Goal: Transaction & Acquisition: Purchase product/service

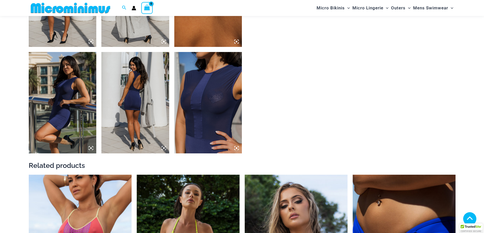
scroll to position [533, 0]
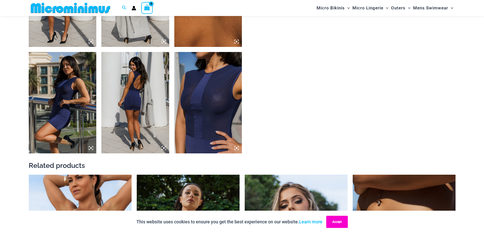
click at [345, 223] on button "Accept" at bounding box center [337, 222] width 22 height 12
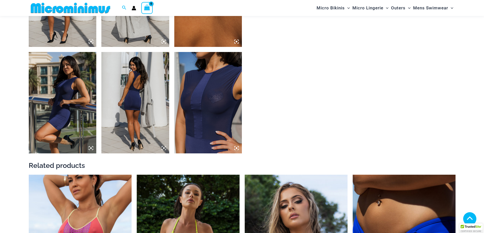
click at [236, 150] on icon at bounding box center [236, 148] width 5 height 5
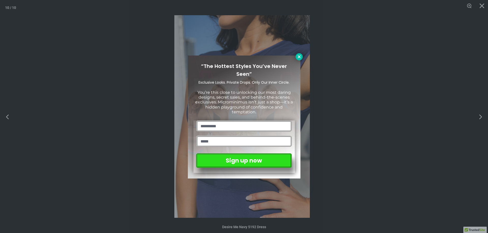
click at [297, 58] on icon at bounding box center [299, 57] width 5 height 5
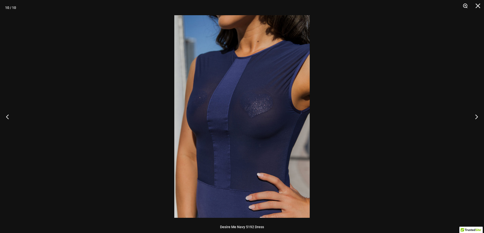
click at [464, 7] on button "Zoom" at bounding box center [463, 7] width 13 height 15
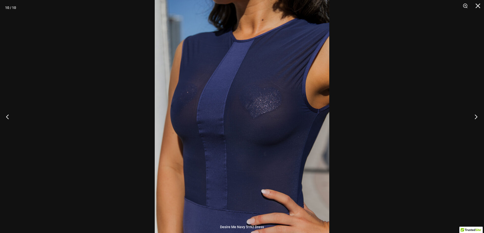
click at [475, 119] on button "Next" at bounding box center [474, 116] width 19 height 25
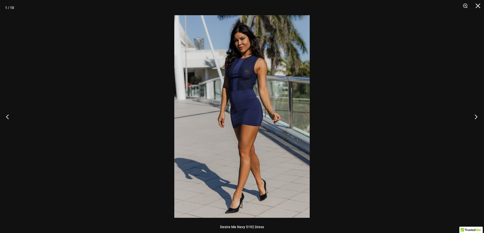
click at [475, 119] on button "Next" at bounding box center [474, 116] width 19 height 25
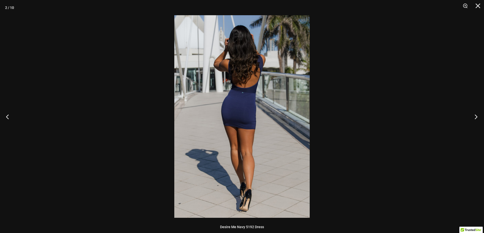
click at [475, 119] on button "Next" at bounding box center [474, 116] width 19 height 25
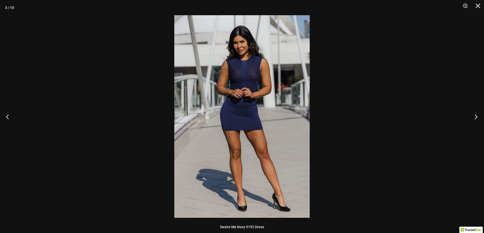
click at [475, 119] on button "Next" at bounding box center [474, 116] width 19 height 25
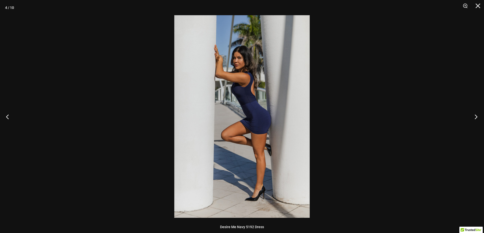
click at [475, 119] on button "Next" at bounding box center [474, 116] width 19 height 25
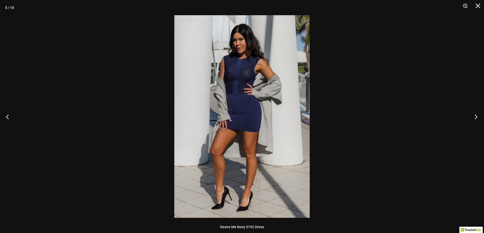
click at [475, 119] on button "Next" at bounding box center [474, 116] width 19 height 25
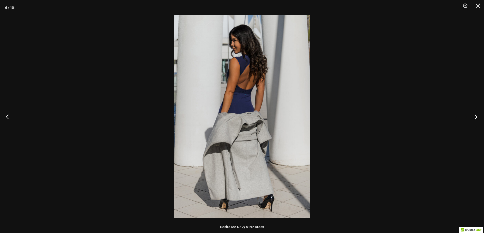
click at [475, 119] on button "Next" at bounding box center [474, 116] width 19 height 25
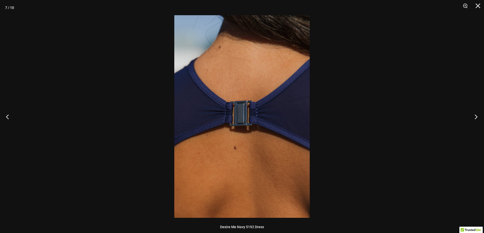
click at [478, 118] on button "Next" at bounding box center [474, 116] width 19 height 25
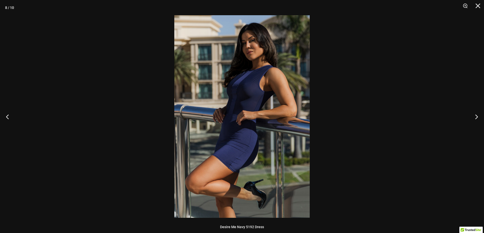
click at [434, 80] on div at bounding box center [242, 116] width 484 height 233
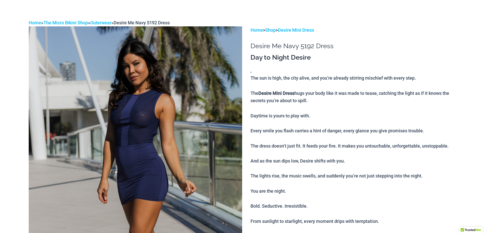
scroll to position [0, 0]
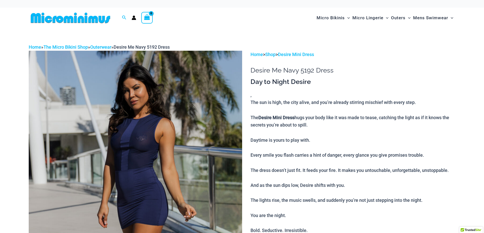
click at [64, 15] on img at bounding box center [71, 17] width 84 height 11
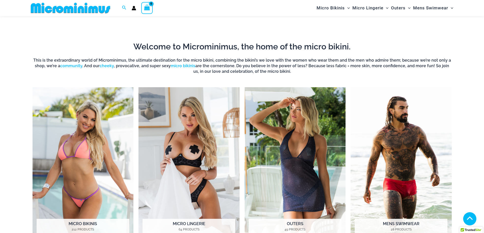
scroll to position [326, 0]
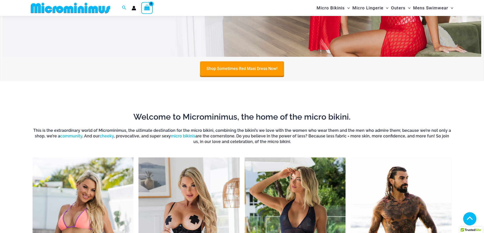
click at [104, 195] on img "Visit product category Micro Bikinis" at bounding box center [83, 235] width 101 height 155
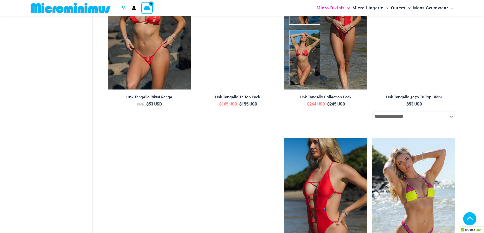
scroll to position [1392, 0]
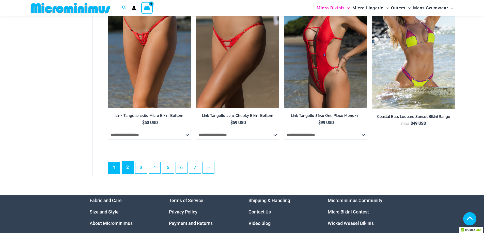
click at [127, 174] on link "2" at bounding box center [127, 168] width 11 height 12
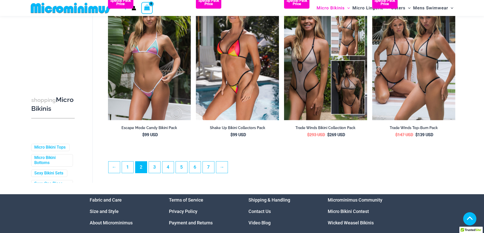
scroll to position [1291, 0]
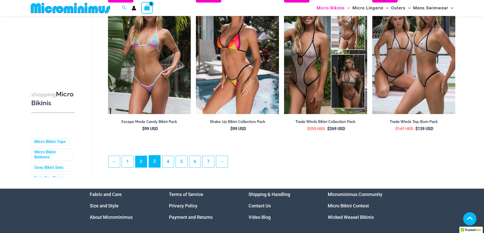
click at [154, 167] on link "3" at bounding box center [154, 162] width 11 height 12
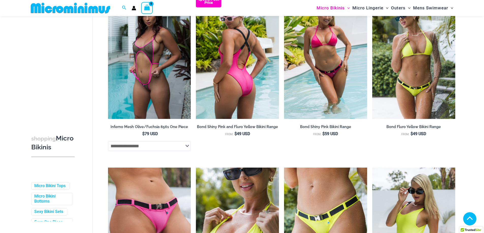
scroll to position [732, 0]
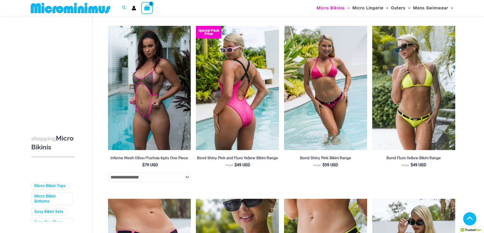
drag, startPoint x: 241, startPoint y: 76, endPoint x: 264, endPoint y: 82, distance: 24.3
click at [241, 77] on img at bounding box center [237, 88] width 83 height 124
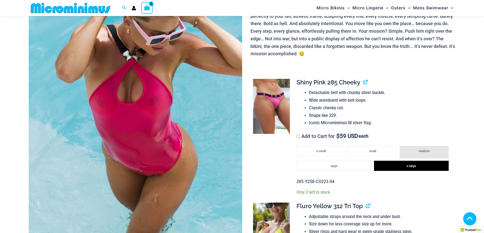
scroll to position [224, 0]
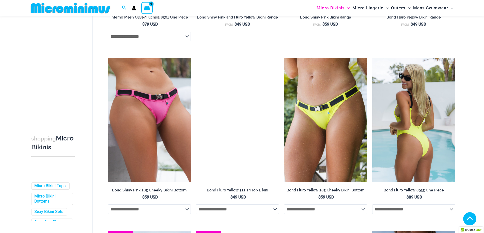
scroll to position [884, 0]
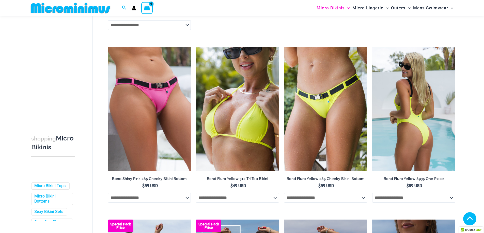
click at [420, 108] on img at bounding box center [413, 109] width 83 height 124
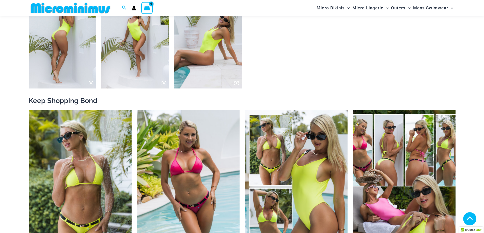
scroll to position [427, 0]
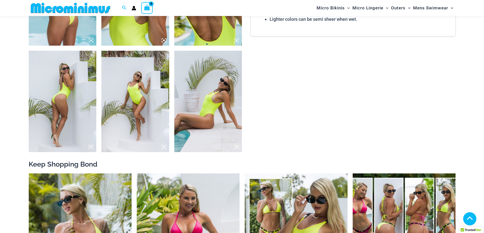
click at [235, 147] on icon at bounding box center [236, 147] width 5 height 5
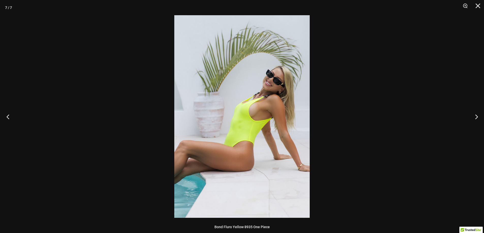
click at [6, 115] on button "Previous" at bounding box center [9, 116] width 19 height 25
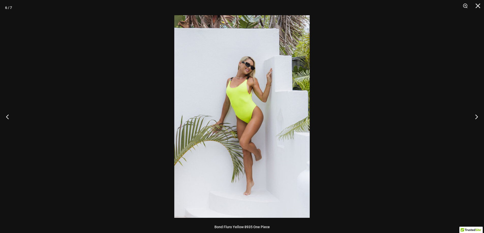
click at [68, 89] on div at bounding box center [242, 116] width 484 height 233
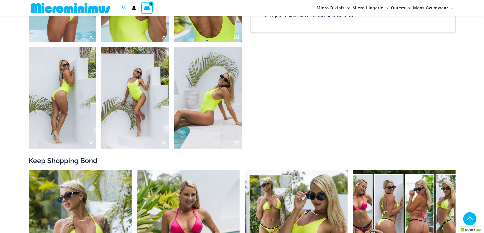
scroll to position [605, 0]
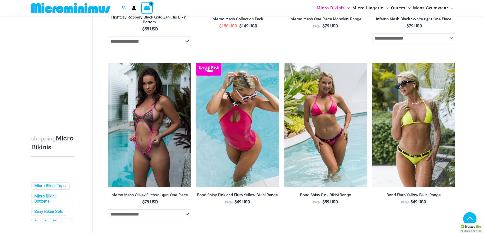
scroll to position [682, 0]
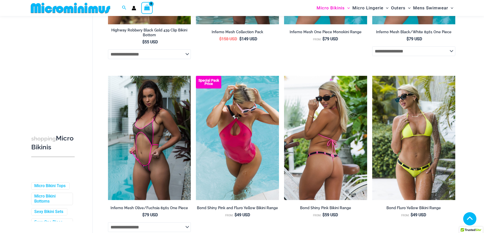
click at [341, 121] on img at bounding box center [325, 138] width 83 height 124
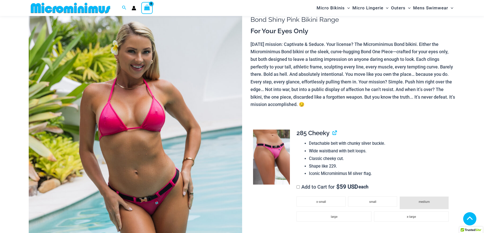
scroll to position [122, 0]
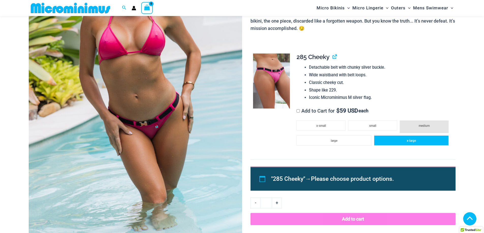
click at [395, 142] on li "x-large" at bounding box center [411, 141] width 75 height 10
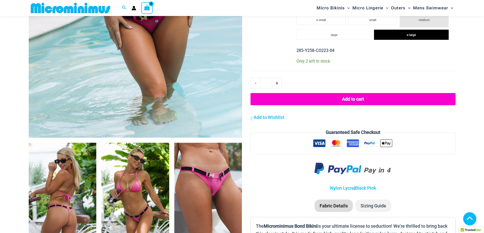
scroll to position [249, 0]
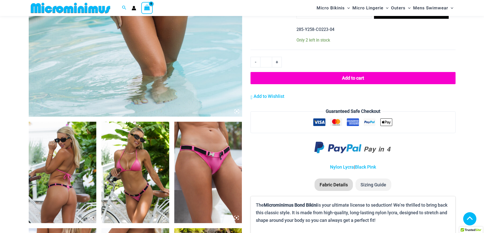
click at [205, 170] on img at bounding box center [208, 173] width 68 height 102
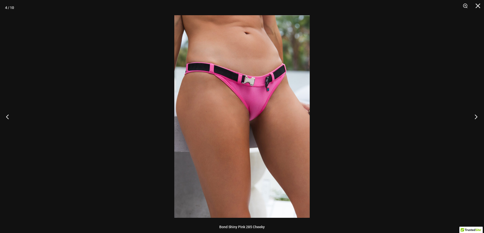
click at [474, 114] on button "Next" at bounding box center [474, 116] width 19 height 25
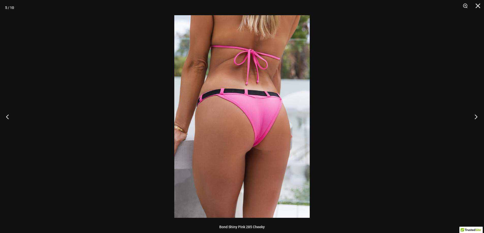
click at [474, 114] on button "Next" at bounding box center [474, 116] width 19 height 25
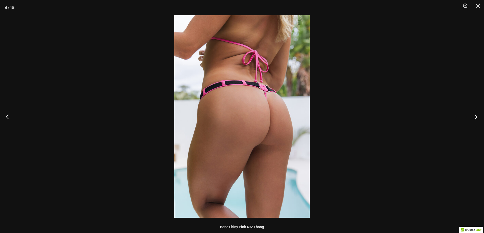
click at [474, 114] on button "Next" at bounding box center [474, 116] width 19 height 25
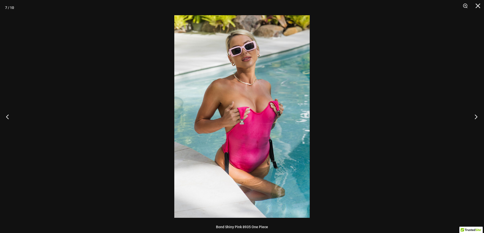
click at [475, 115] on button "Next" at bounding box center [474, 116] width 19 height 25
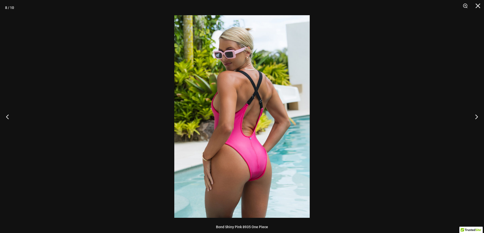
click at [460, 94] on div at bounding box center [242, 116] width 484 height 233
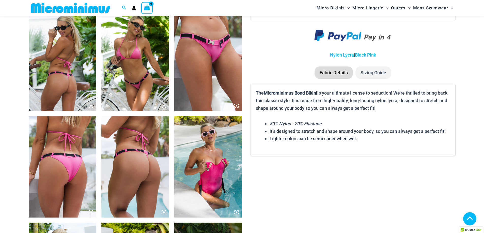
scroll to position [275, 0]
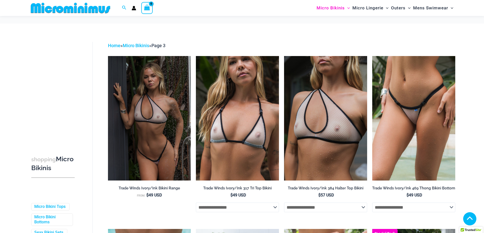
scroll to position [1248, 0]
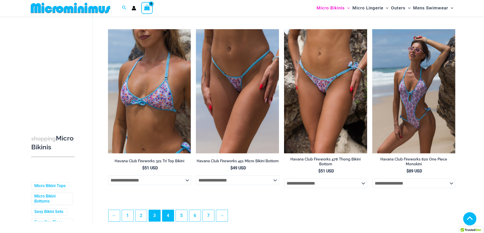
click at [169, 216] on link "4" at bounding box center [167, 215] width 11 height 11
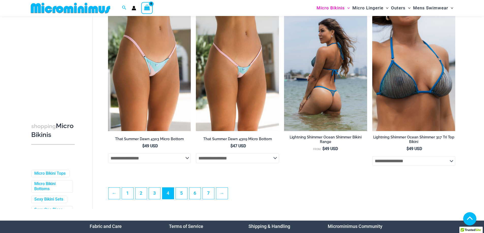
scroll to position [1266, 0]
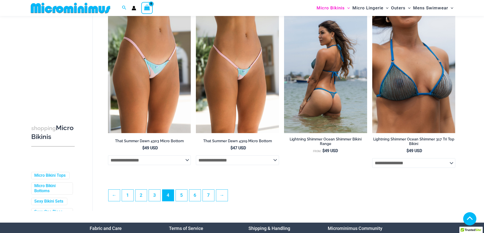
click at [350, 83] on img at bounding box center [325, 71] width 83 height 124
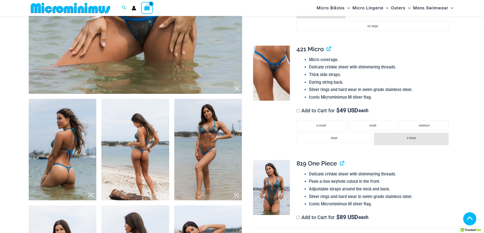
scroll to position [326, 0]
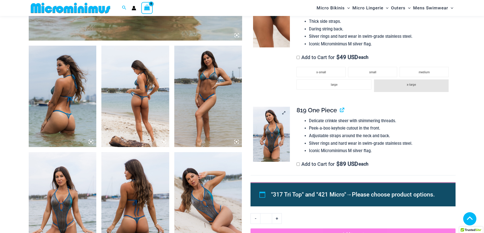
click at [277, 134] on img at bounding box center [271, 134] width 37 height 55
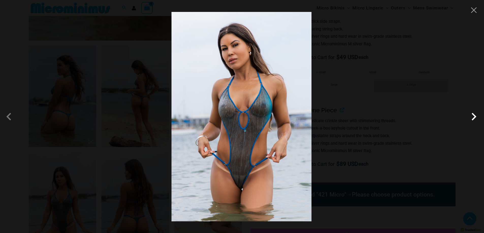
click at [475, 119] on span at bounding box center [473, 116] width 15 height 15
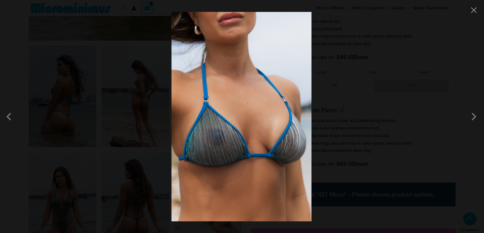
click at [438, 102] on div at bounding box center [242, 116] width 484 height 233
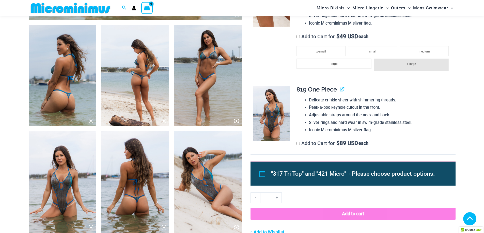
scroll to position [376, 0]
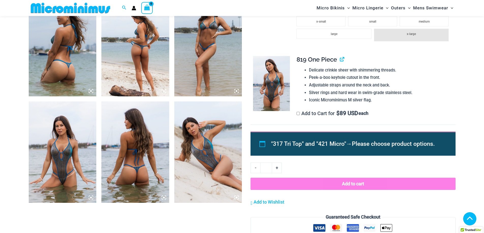
click at [56, 154] on img at bounding box center [63, 153] width 68 height 102
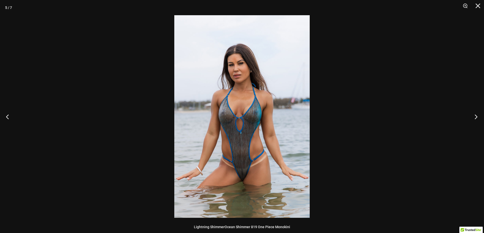
click at [475, 117] on button "Next" at bounding box center [474, 116] width 19 height 25
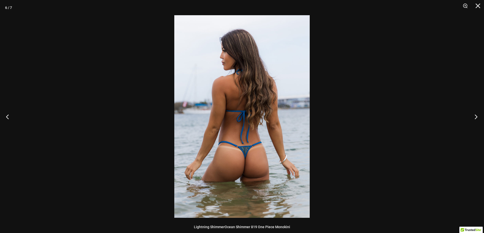
click at [475, 117] on button "Next" at bounding box center [474, 116] width 19 height 25
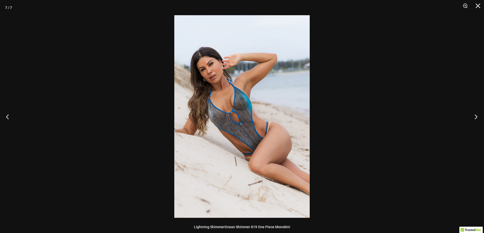
click at [475, 117] on button "Next" at bounding box center [474, 116] width 19 height 25
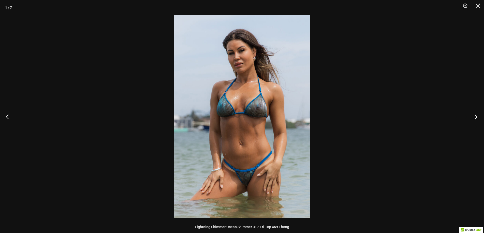
click at [475, 117] on button "Next" at bounding box center [474, 116] width 19 height 25
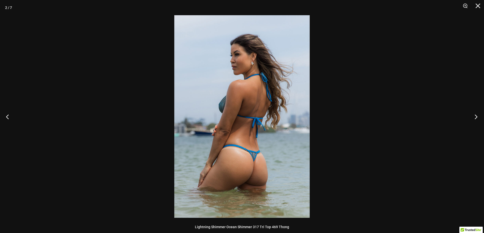
click at [475, 117] on button "Next" at bounding box center [474, 116] width 19 height 25
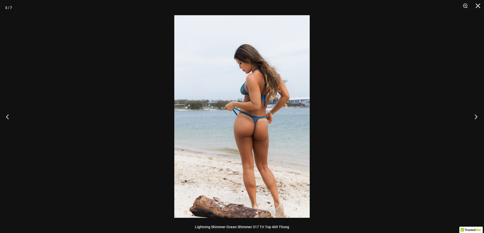
click at [475, 117] on button "Next" at bounding box center [474, 116] width 19 height 25
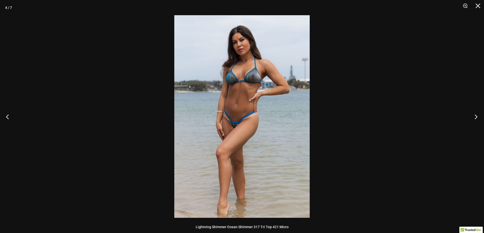
click at [475, 117] on button "Next" at bounding box center [474, 116] width 19 height 25
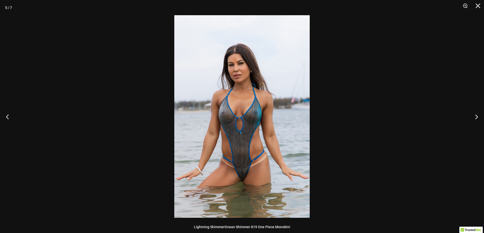
click at [462, 101] on div at bounding box center [242, 116] width 484 height 233
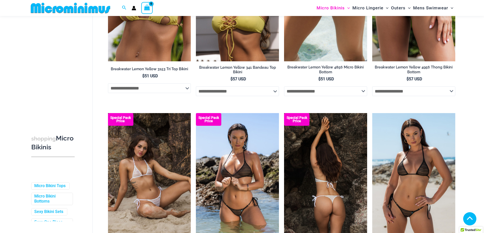
scroll to position [1240, 0]
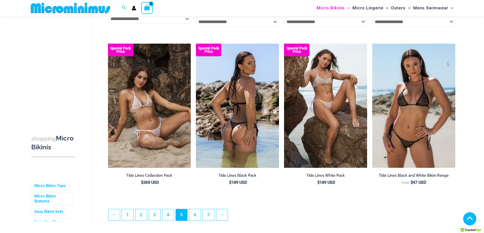
click at [223, 90] on img at bounding box center [237, 106] width 83 height 124
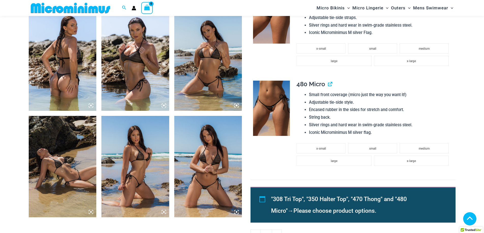
scroll to position [356, 0]
